Goal: Transaction & Acquisition: Purchase product/service

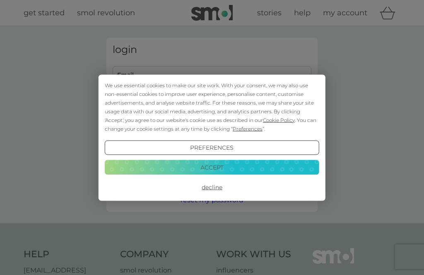
click at [214, 168] on button "Accept" at bounding box center [212, 167] width 214 height 15
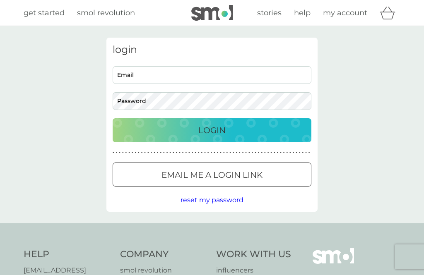
click at [168, 74] on input "Email" at bounding box center [212, 75] width 199 height 18
click at [142, 73] on input "Email" at bounding box center [212, 75] width 199 height 18
type input "elsegoodclare@gmail.com"
click at [212, 130] on button "Login" at bounding box center [212, 130] width 199 height 24
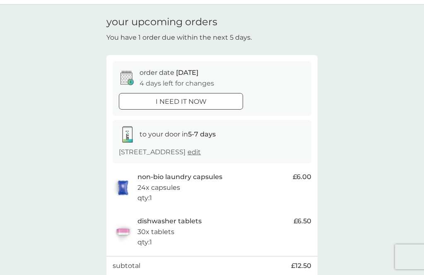
scroll to position [21, 0]
click at [169, 98] on div at bounding box center [181, 102] width 30 height 9
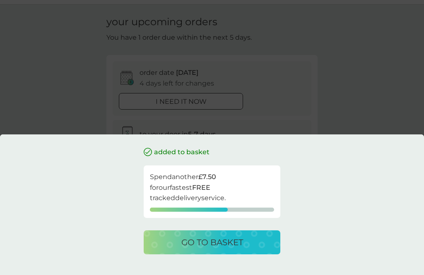
click at [211, 249] on p "go to basket" at bounding box center [212, 242] width 62 height 13
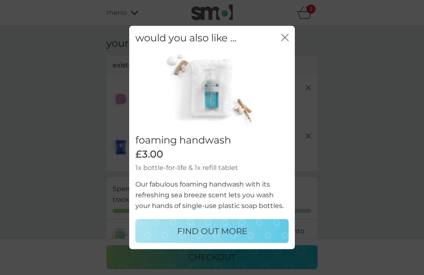
click at [285, 41] on icon "close" at bounding box center [284, 37] width 7 height 7
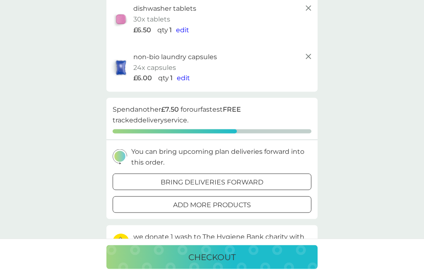
scroll to position [80, 0]
click at [233, 264] on p "checkout" at bounding box center [211, 257] width 47 height 13
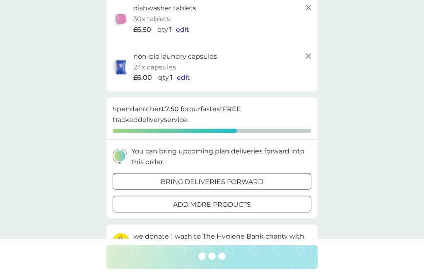
scroll to position [80, 0]
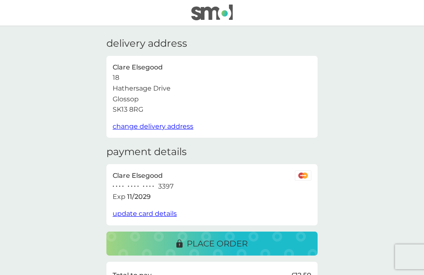
click at [211, 239] on p "place order" at bounding box center [217, 243] width 61 height 13
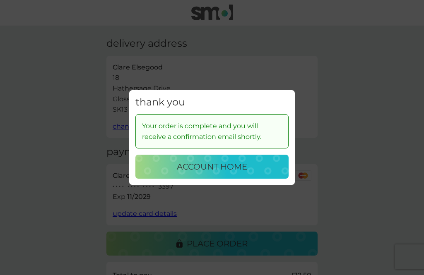
click at [243, 173] on p "account home" at bounding box center [212, 166] width 70 height 13
